Goal: Task Accomplishment & Management: Use online tool/utility

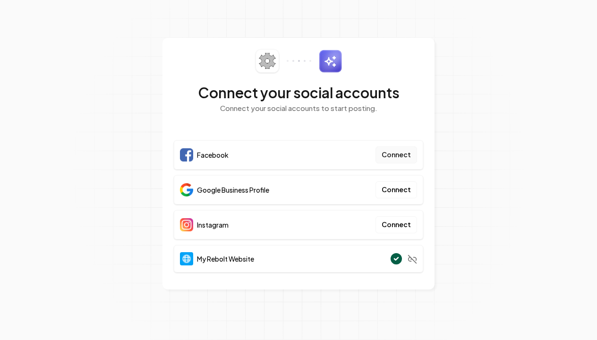
click at [390, 156] on button "Connect" at bounding box center [396, 154] width 42 height 17
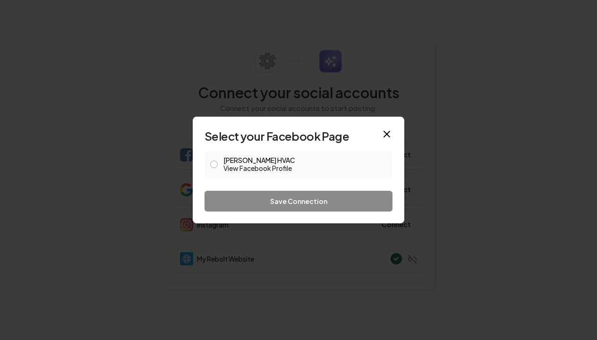
click at [215, 162] on button "Peterson HVAC View Facebook Profile" at bounding box center [214, 165] width 8 height 8
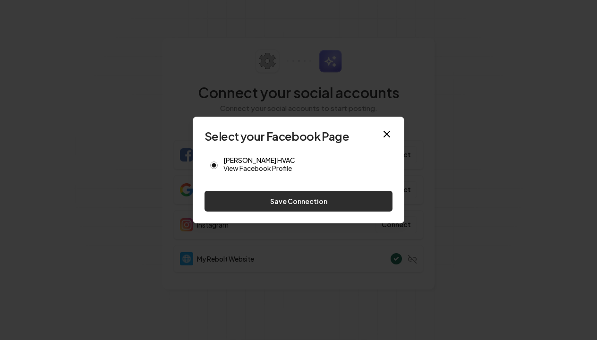
click at [277, 202] on button "Save Connection" at bounding box center [298, 201] width 188 height 21
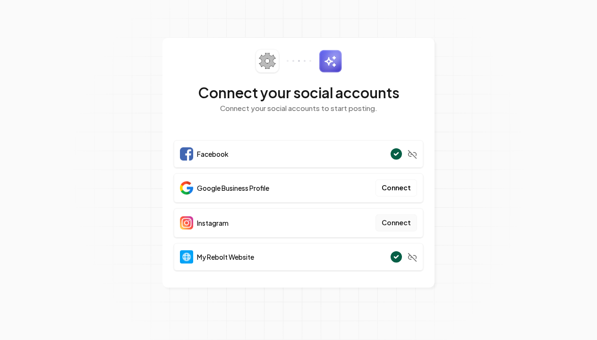
click at [398, 220] on button "Connect" at bounding box center [396, 222] width 42 height 17
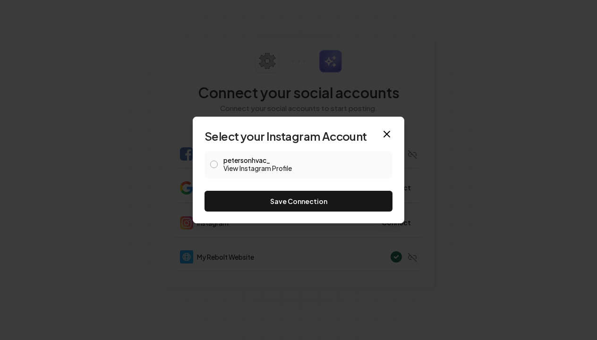
click at [214, 166] on button "petersonhvac_ View Instagram Profile" at bounding box center [214, 165] width 8 height 8
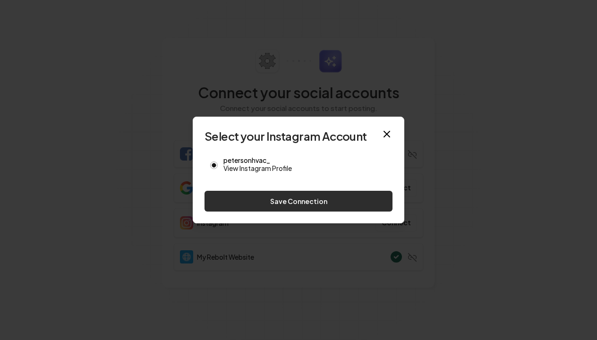
click at [270, 204] on button "Save Connection" at bounding box center [298, 201] width 188 height 21
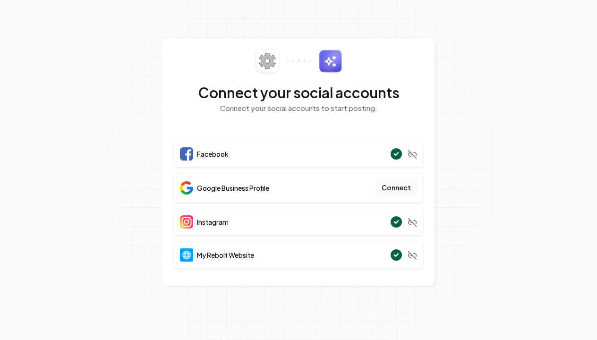
click at [390, 188] on button "Connect" at bounding box center [396, 187] width 42 height 17
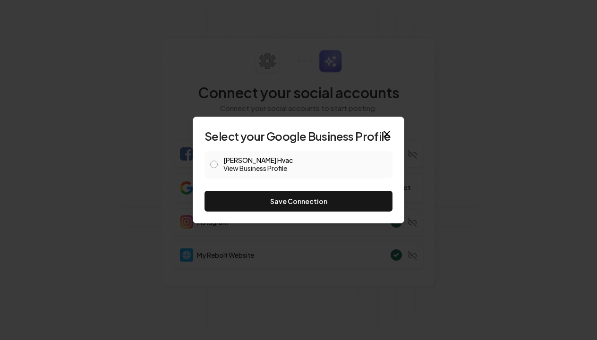
click at [212, 162] on button "Peterson Hvac View Business Profile" at bounding box center [214, 165] width 8 height 8
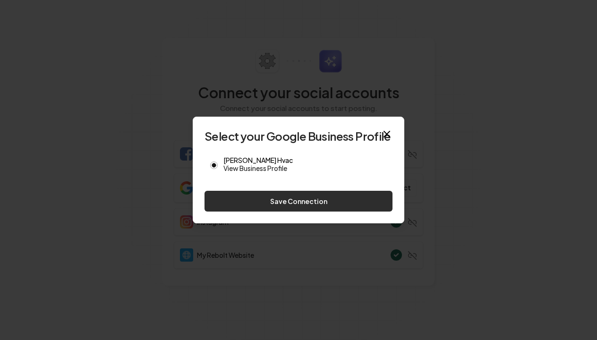
click at [336, 200] on button "Save Connection" at bounding box center [298, 201] width 188 height 21
